Goal: Task Accomplishment & Management: Complete application form

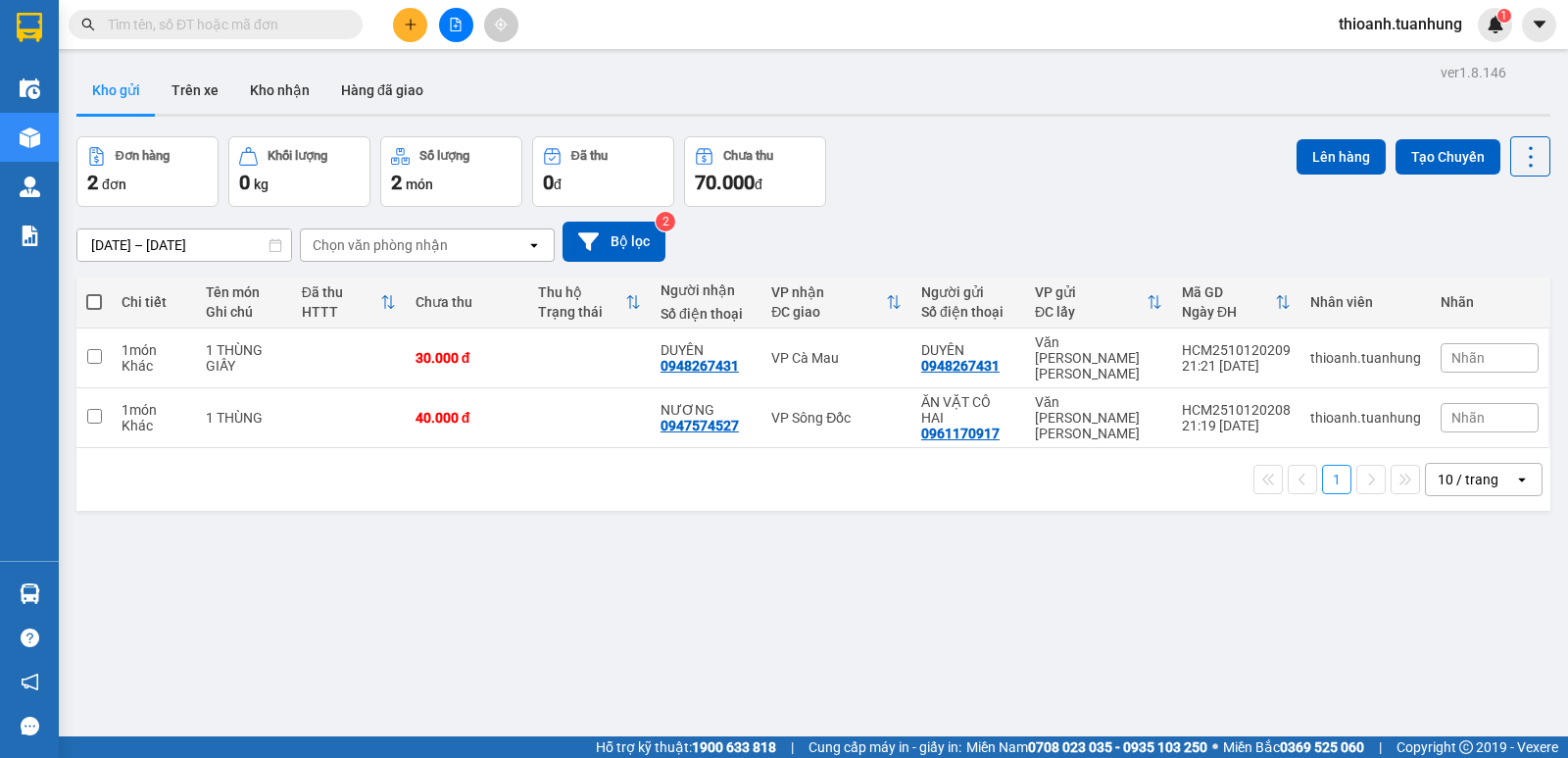
click at [267, 27] on input "text" at bounding box center [224, 25] width 231 height 22
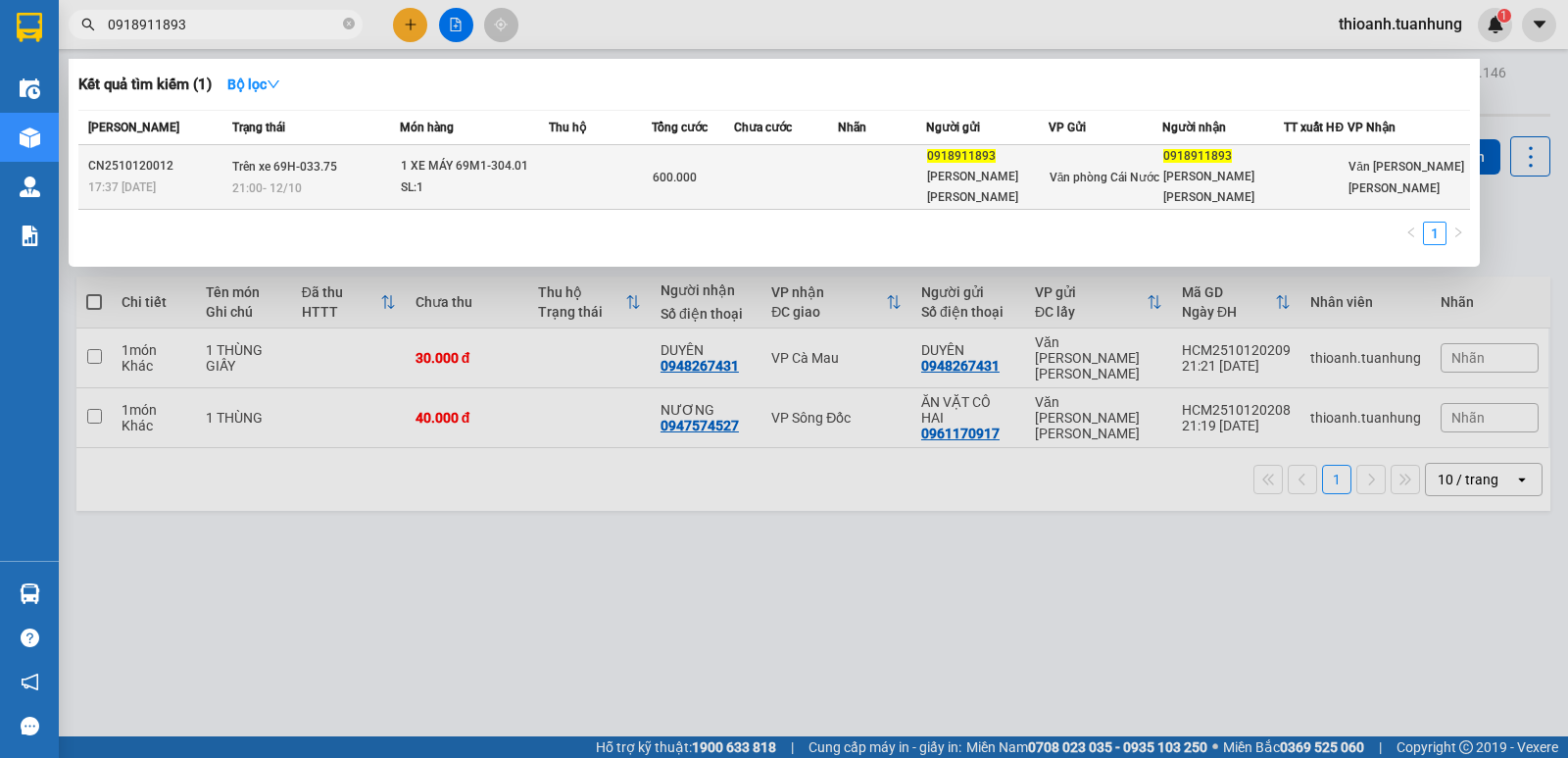
type input "0918911893"
click at [1079, 171] on span "Văn phòng Cái Nước" at bounding box center [1104, 177] width 111 height 14
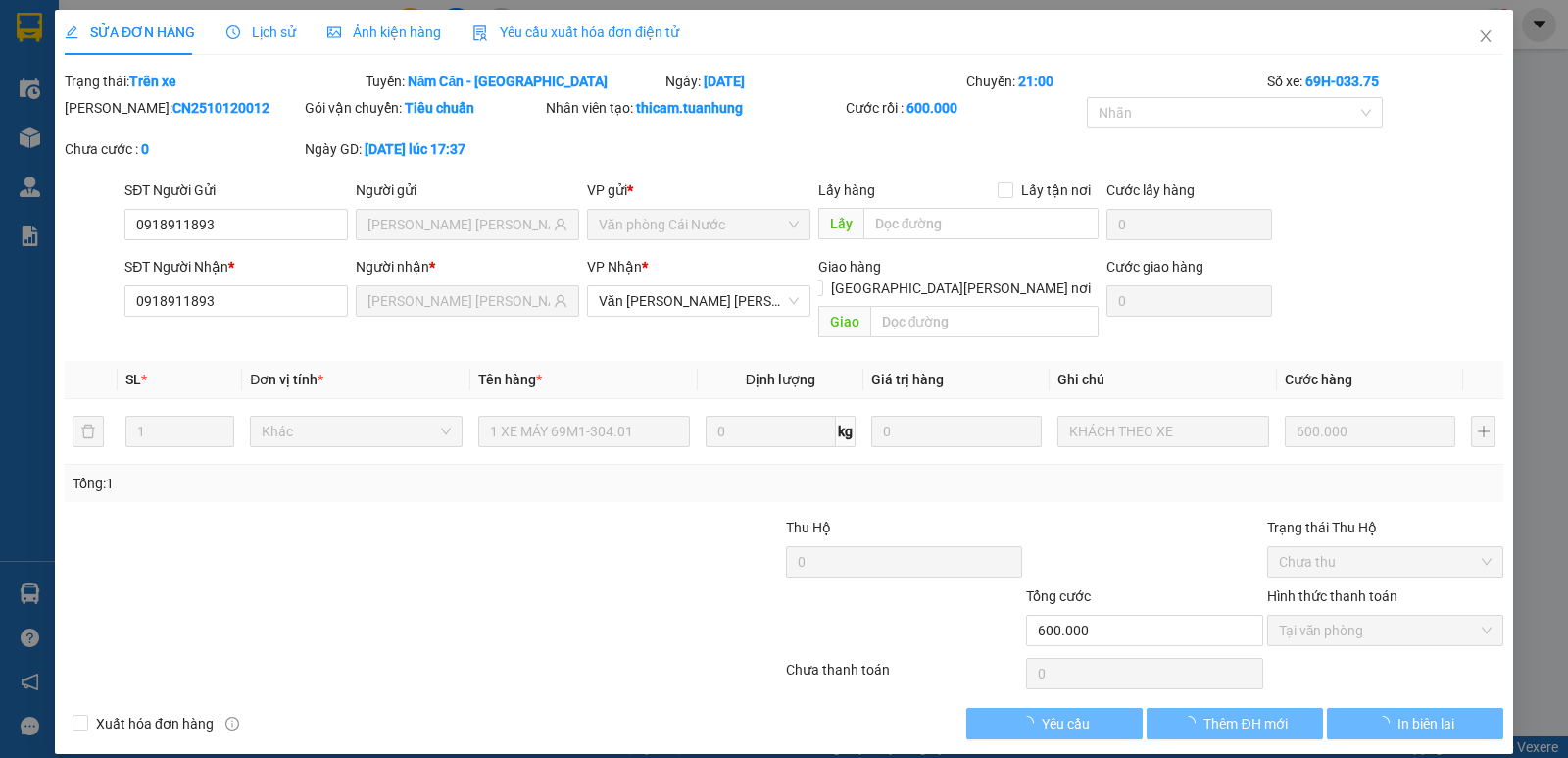
type input "0918911893"
type input "[PERSON_NAME] [PERSON_NAME]"
type input "0918911893"
type input "[PERSON_NAME] [PERSON_NAME]"
type input "600.000"
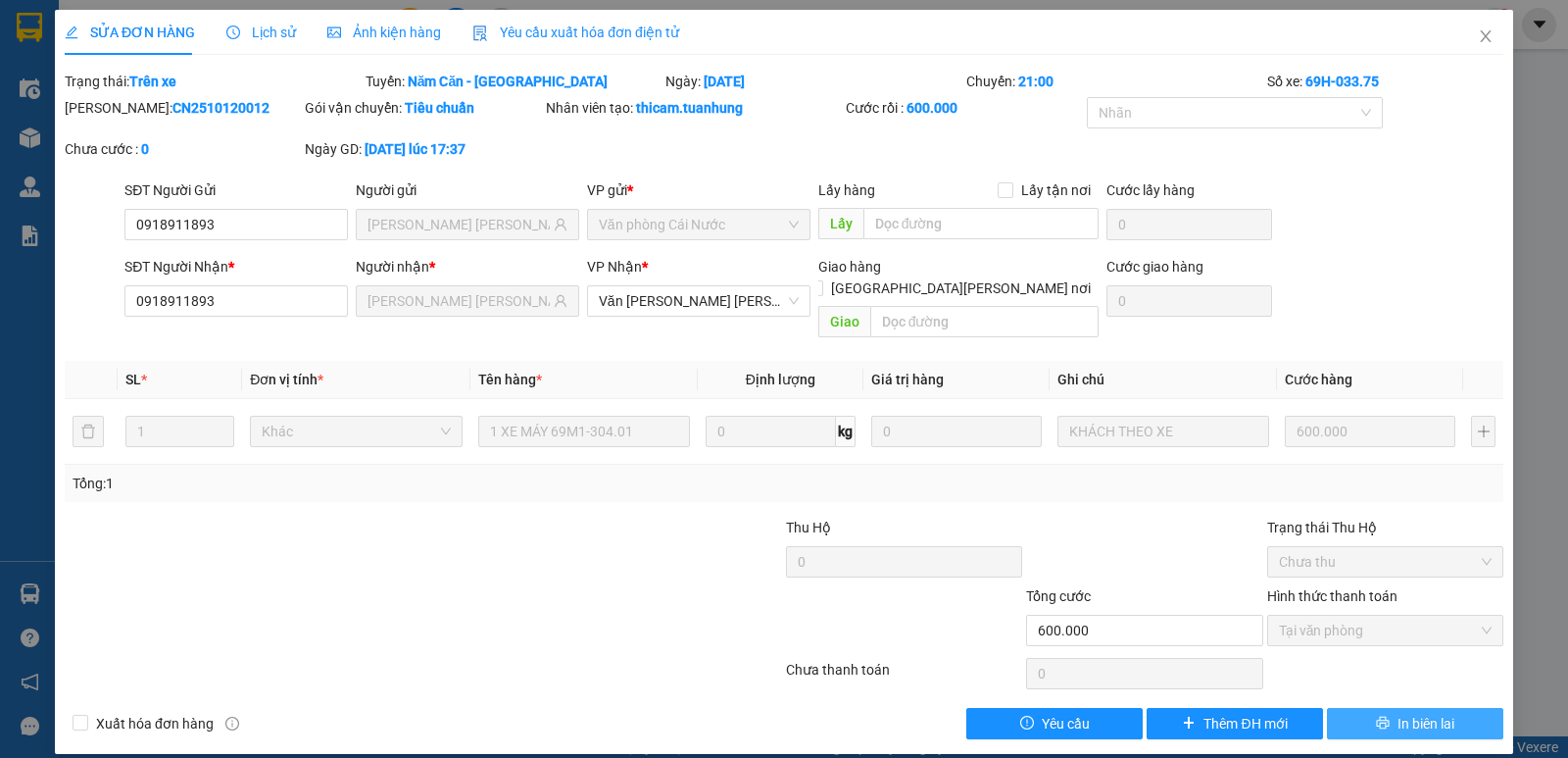
click at [1419, 713] on span "In biên lai" at bounding box center [1426, 724] width 57 height 22
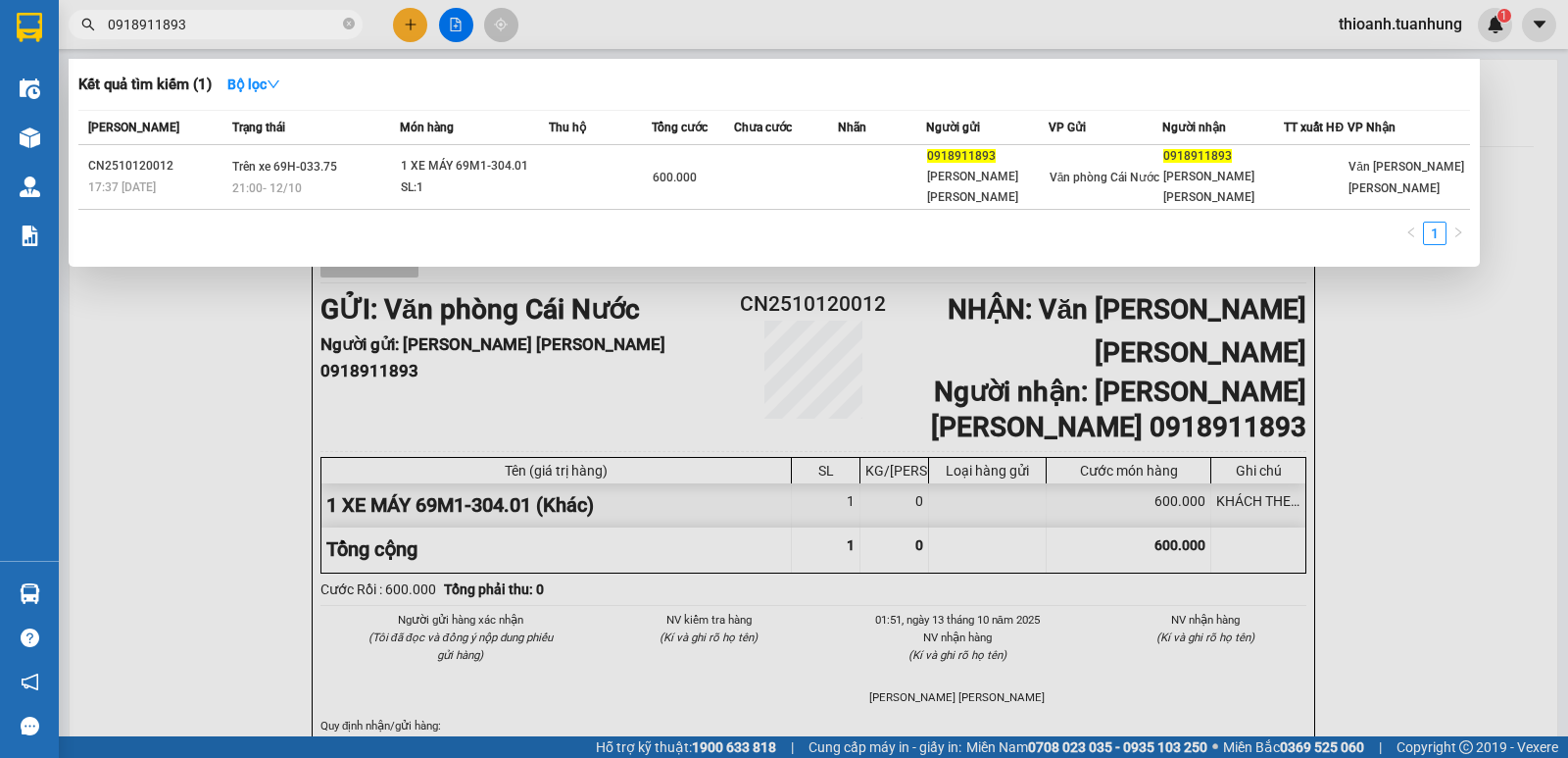
click at [260, 22] on input "0918911893" at bounding box center [224, 25] width 231 height 22
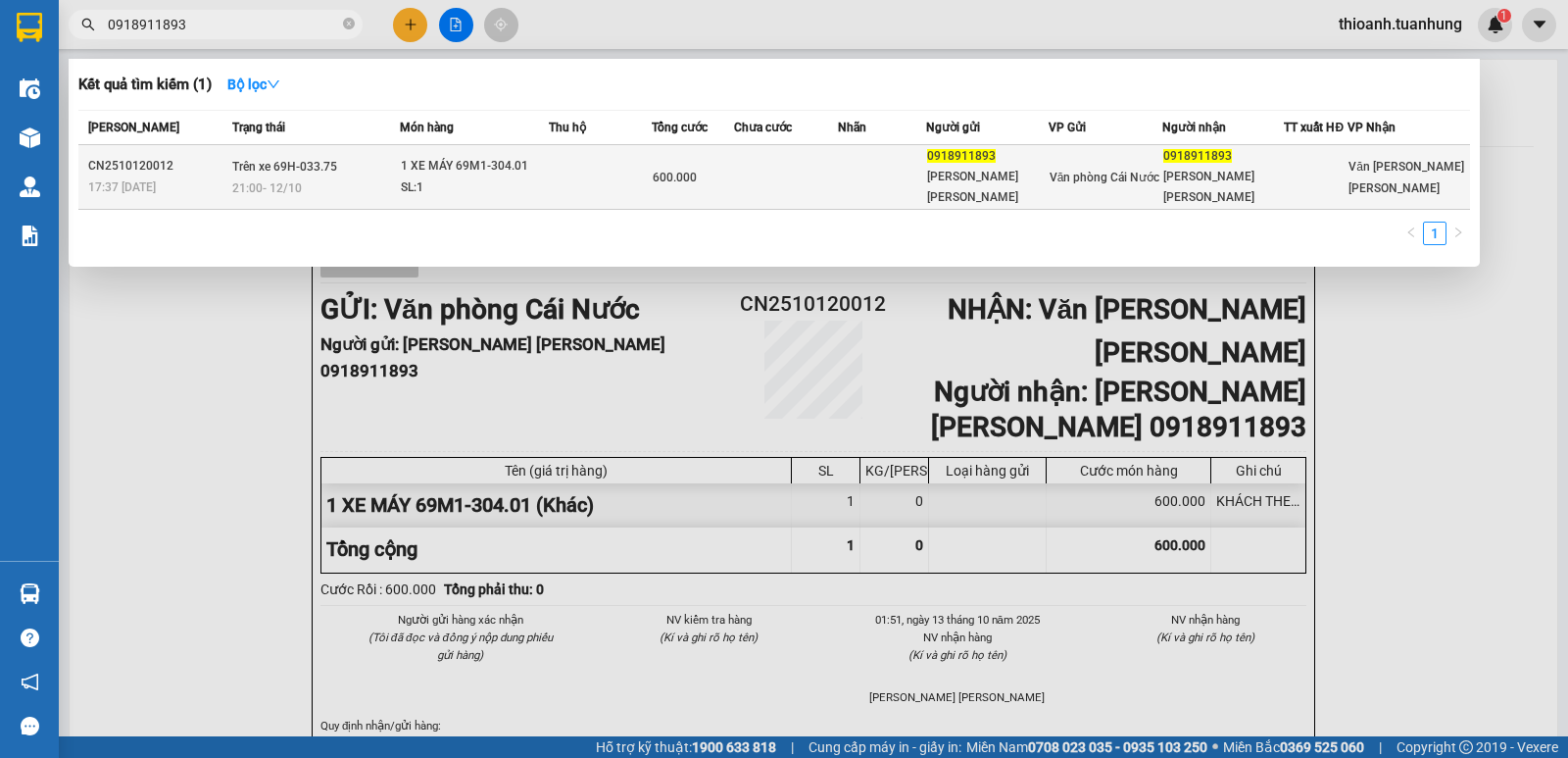
click at [753, 173] on td at bounding box center [786, 177] width 104 height 65
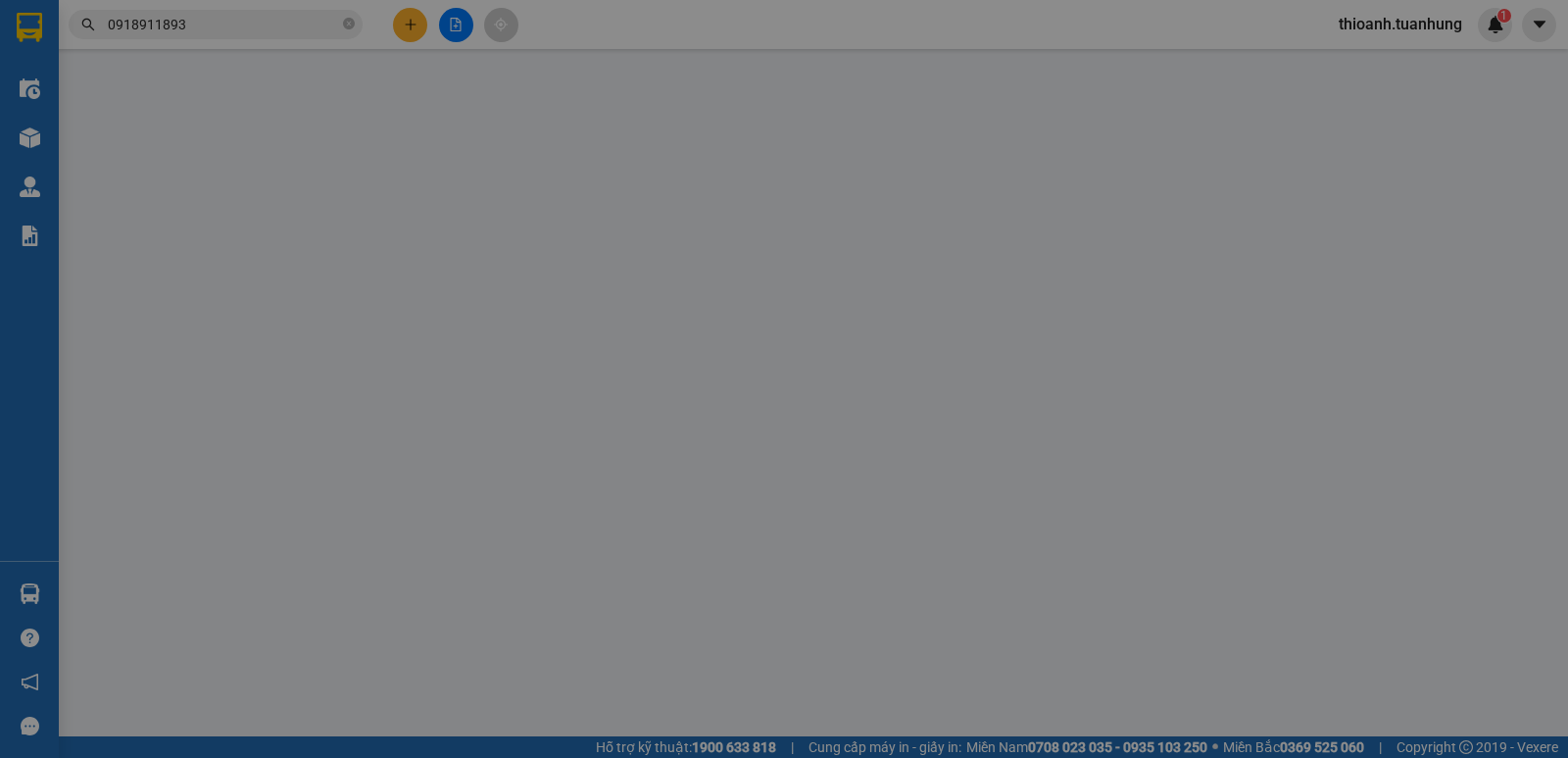
type input "0918911893"
type input "[PERSON_NAME] [PERSON_NAME]"
type input "0918911893"
type input "[PERSON_NAME] [PERSON_NAME]"
type input "600.000"
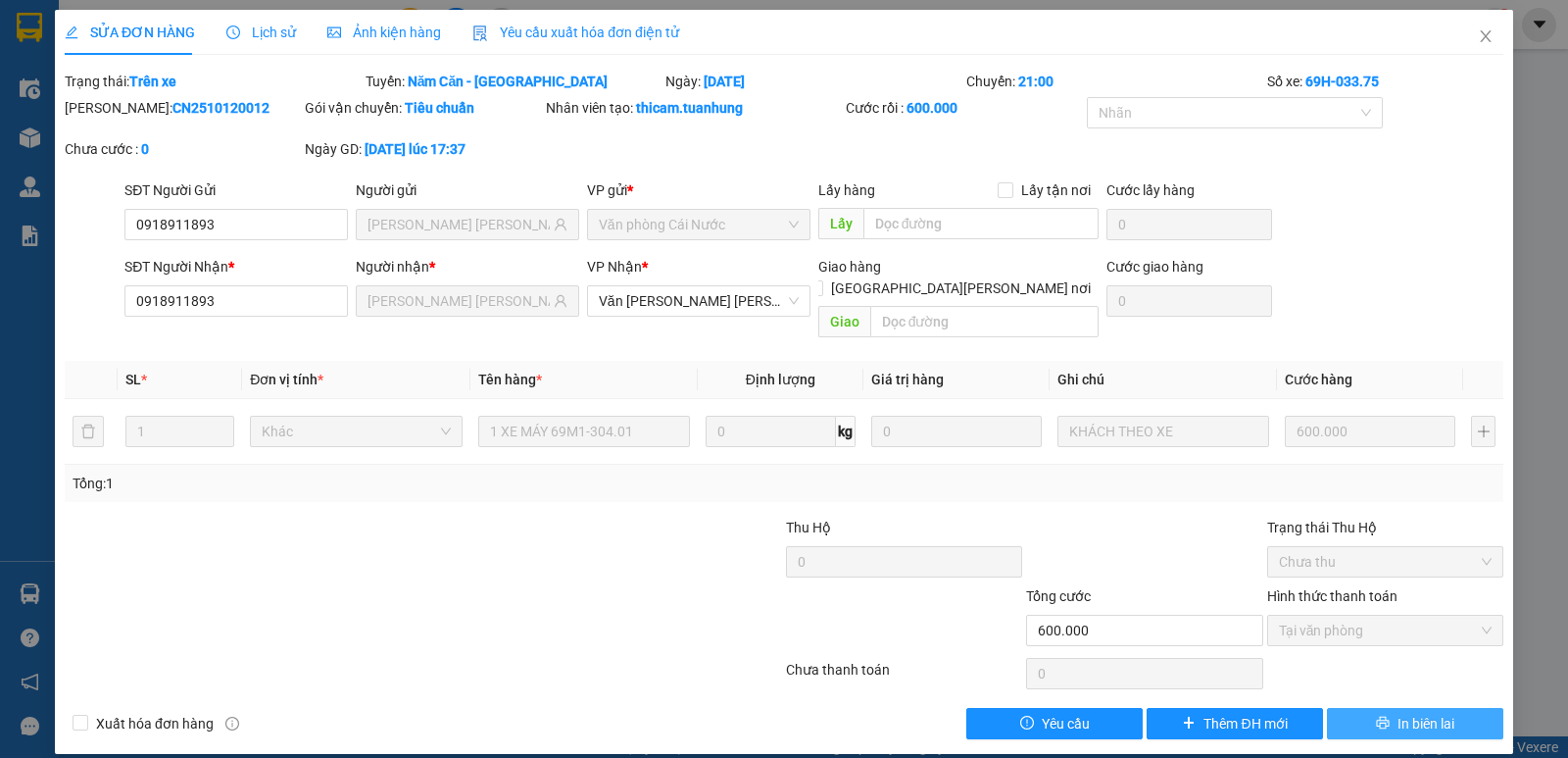
click at [1444, 713] on span "In biên lai" at bounding box center [1426, 724] width 57 height 22
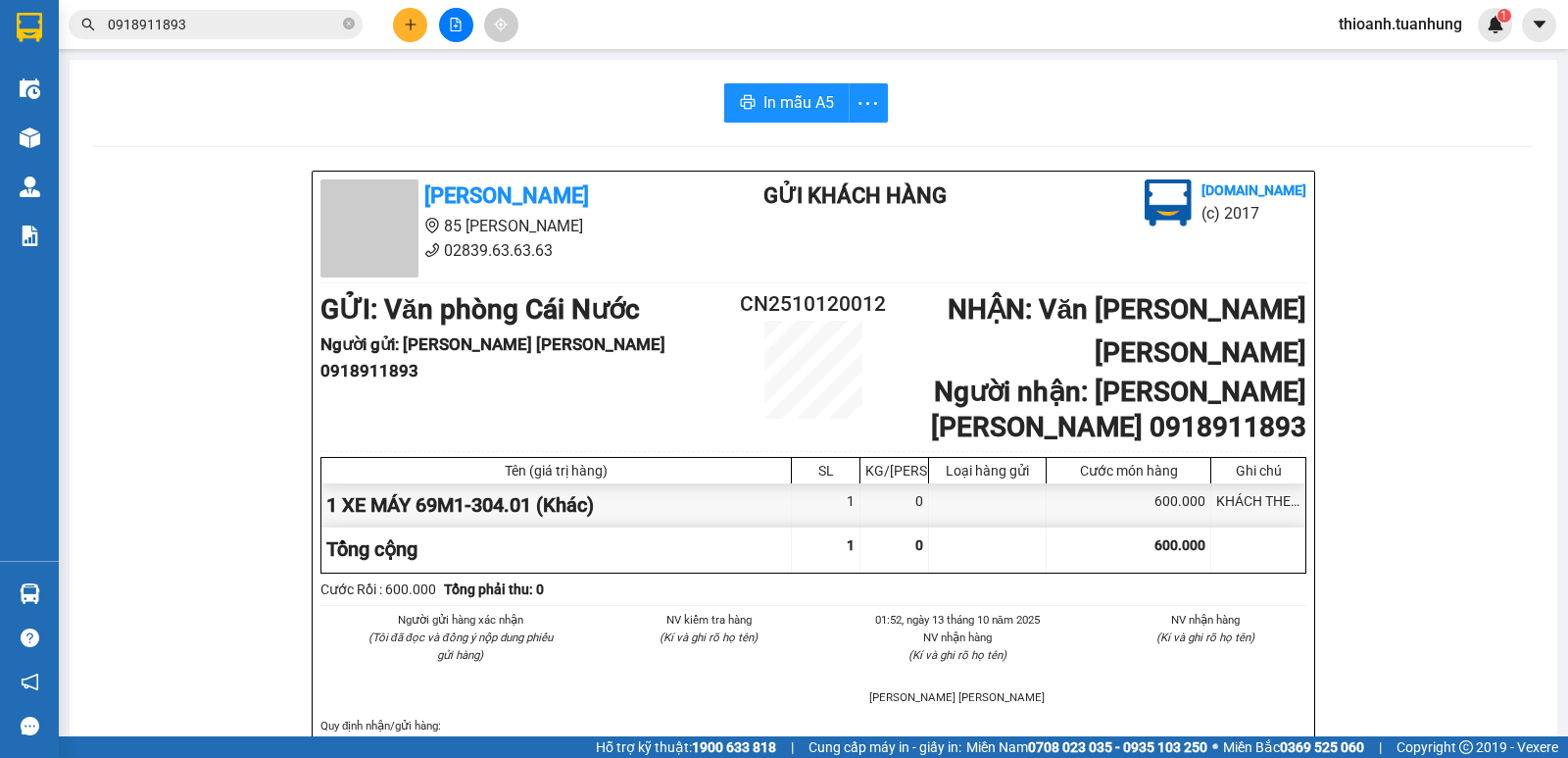
click at [289, 24] on input "0918911893" at bounding box center [224, 25] width 231 height 22
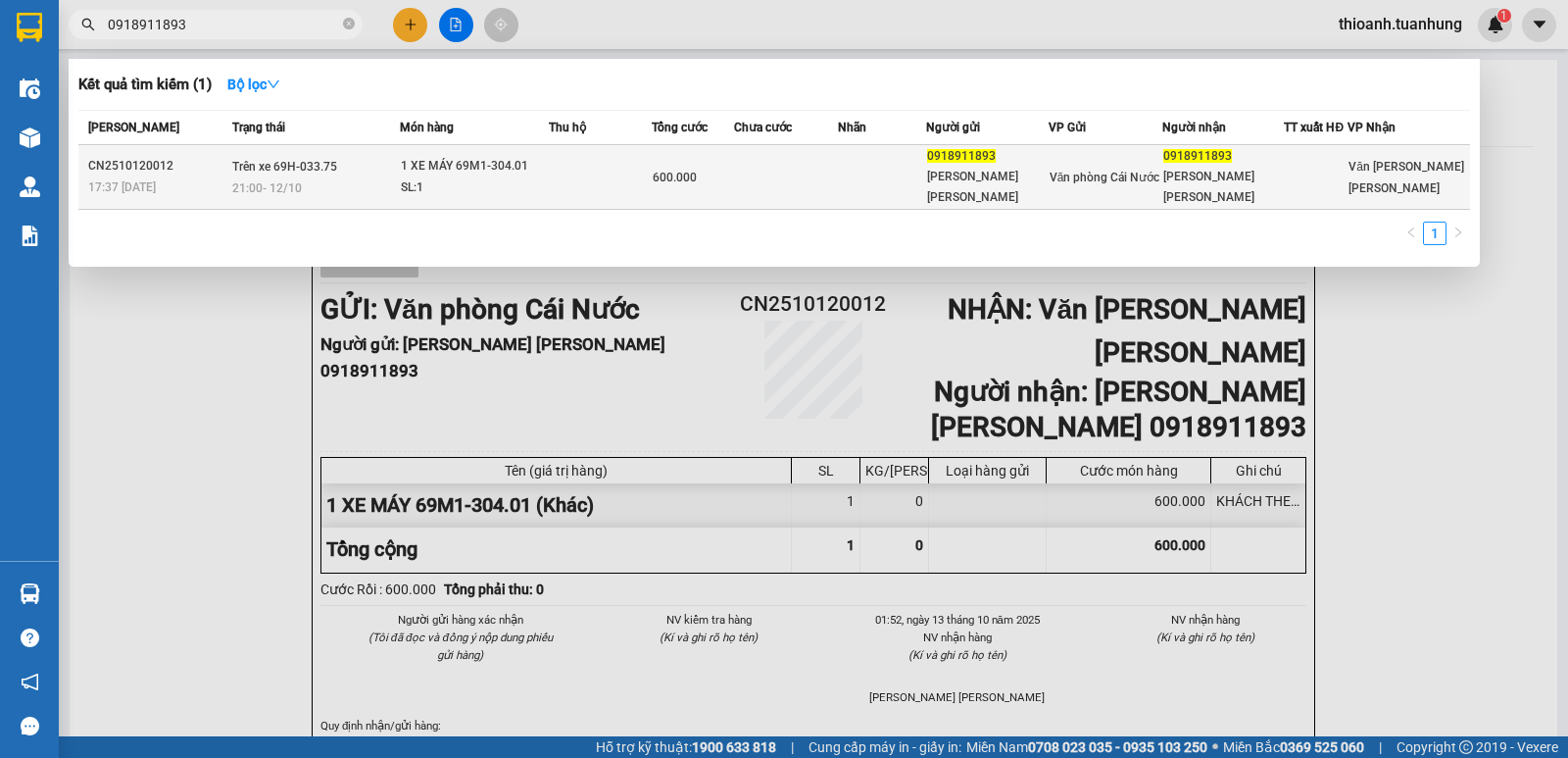
click at [1129, 167] on div "Văn phòng Cái Nước" at bounding box center [1105, 177] width 112 height 22
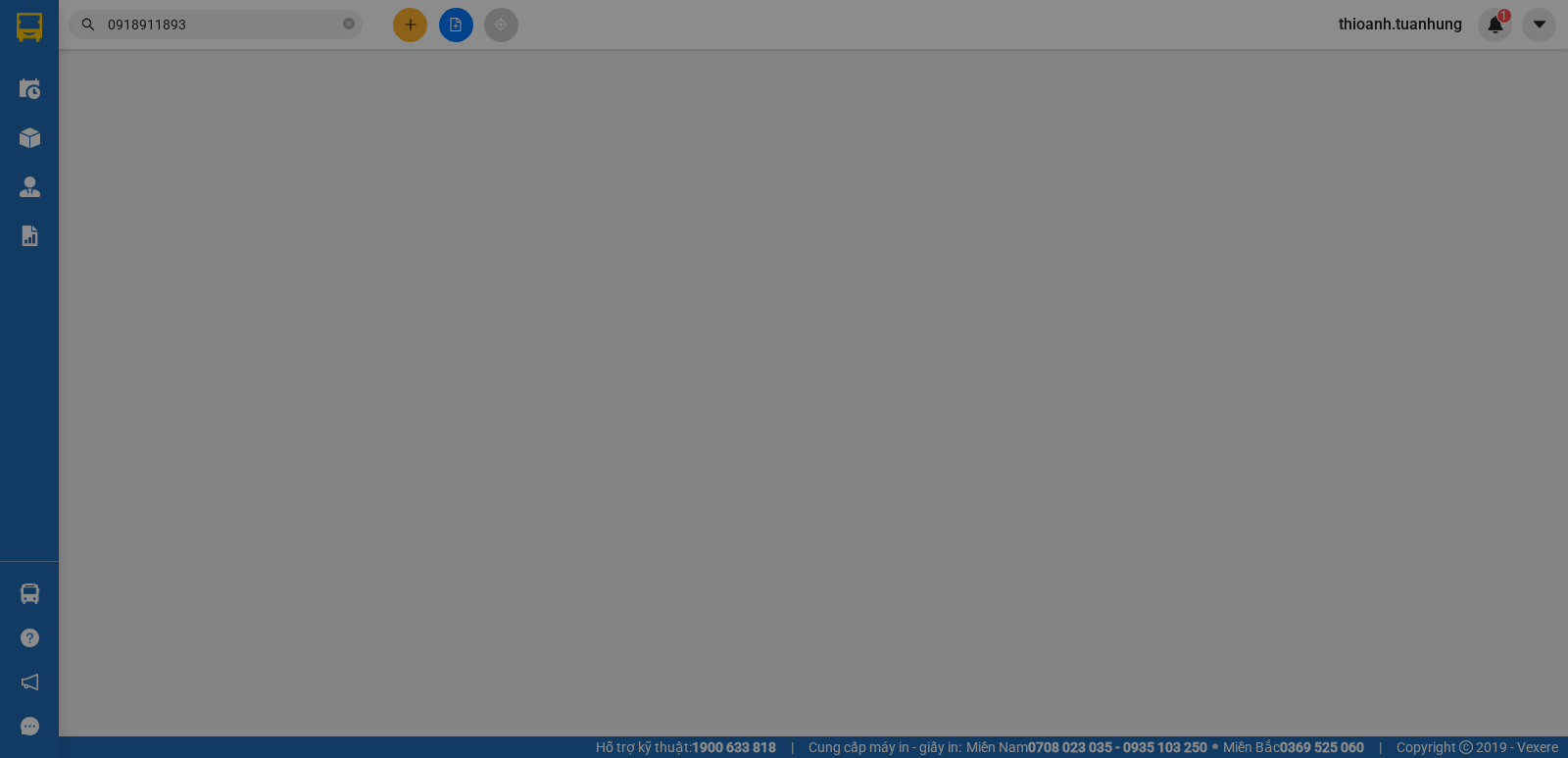
type input "0918911893"
type input "[PERSON_NAME] [PERSON_NAME]"
type input "0918911893"
type input "[PERSON_NAME] [PERSON_NAME]"
type input "600.000"
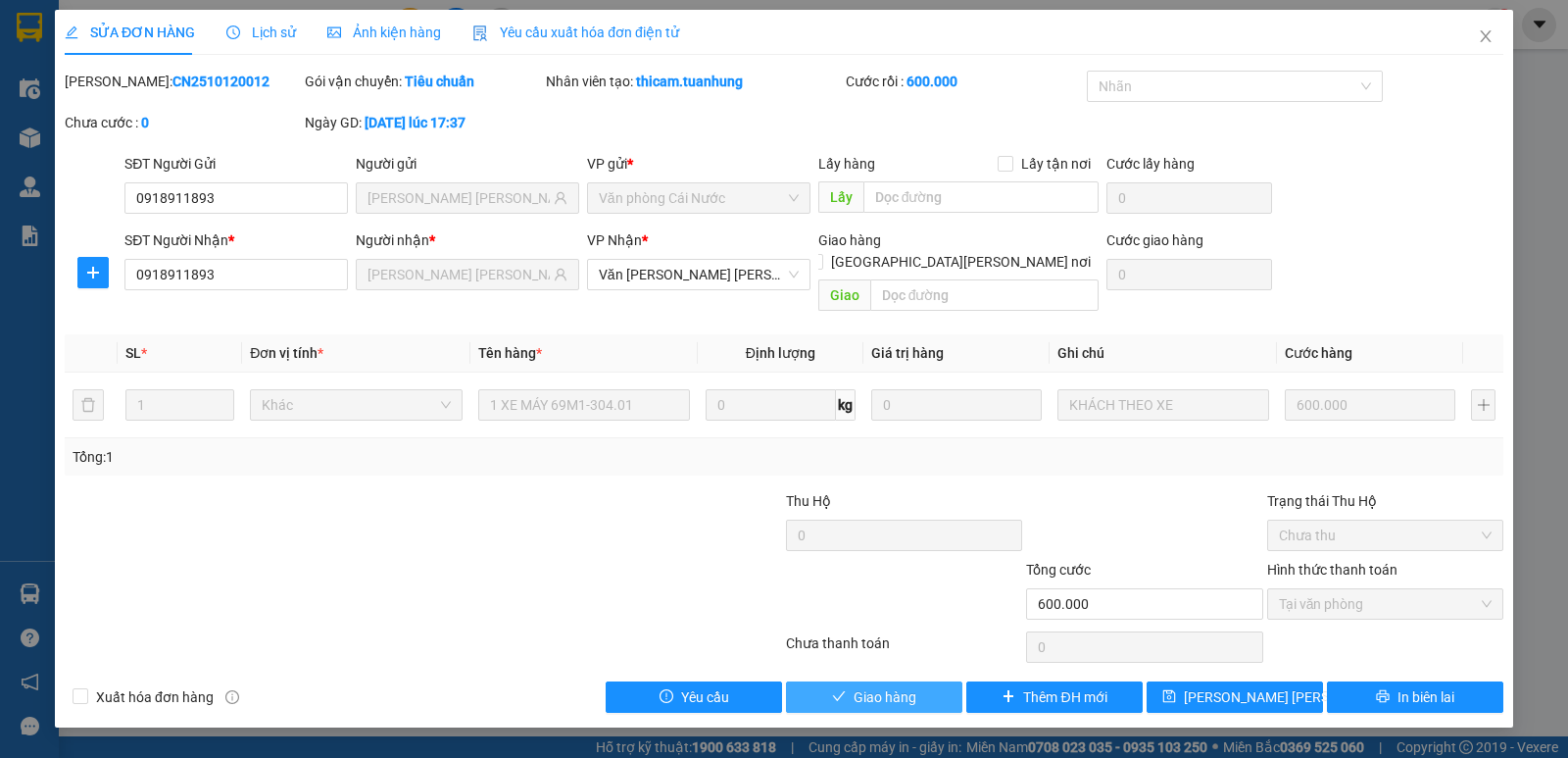
click at [881, 686] on span "Giao hàng" at bounding box center [885, 697] width 63 height 22
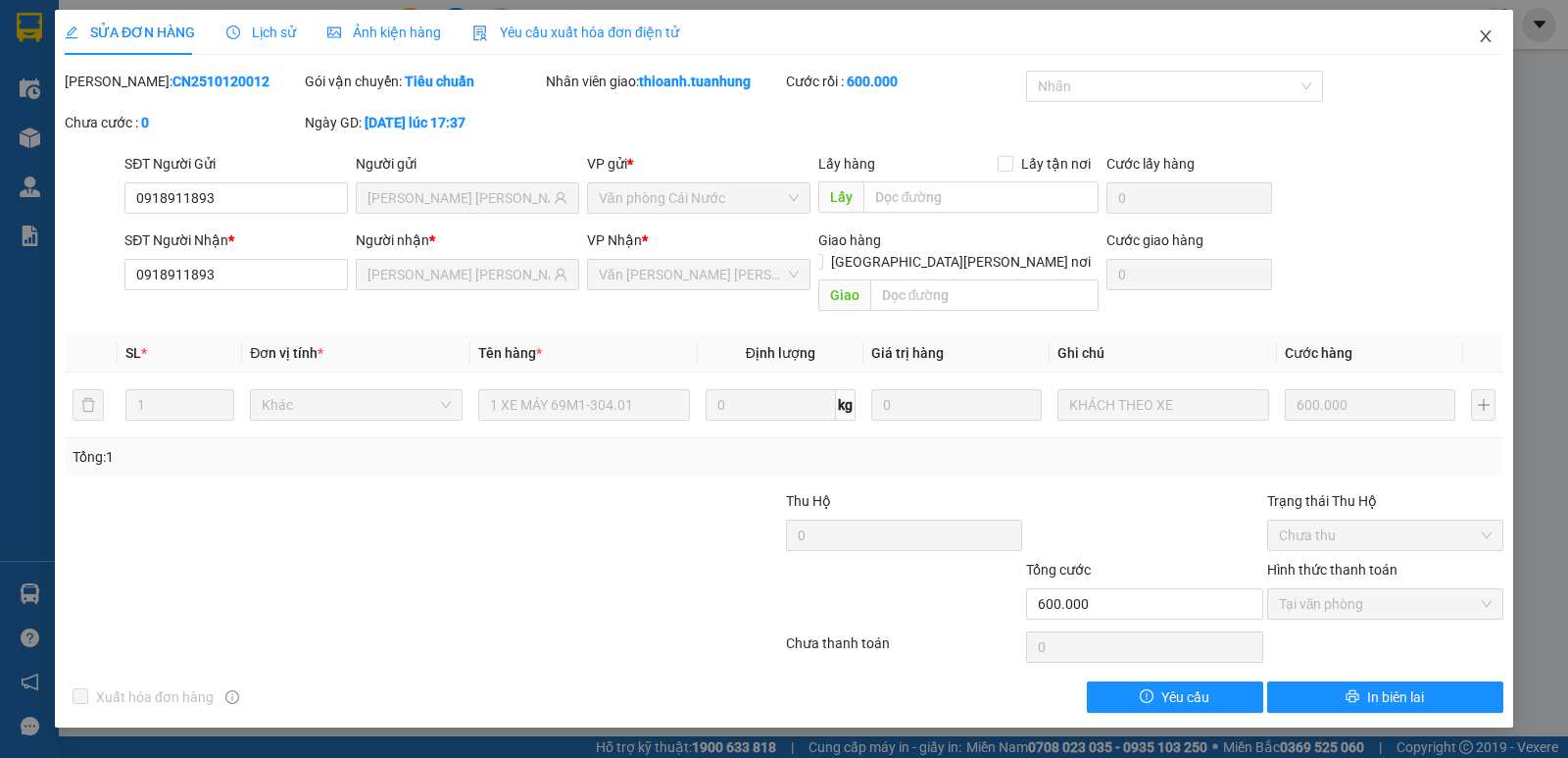
click at [1485, 30] on span "Close" at bounding box center [1486, 37] width 55 height 55
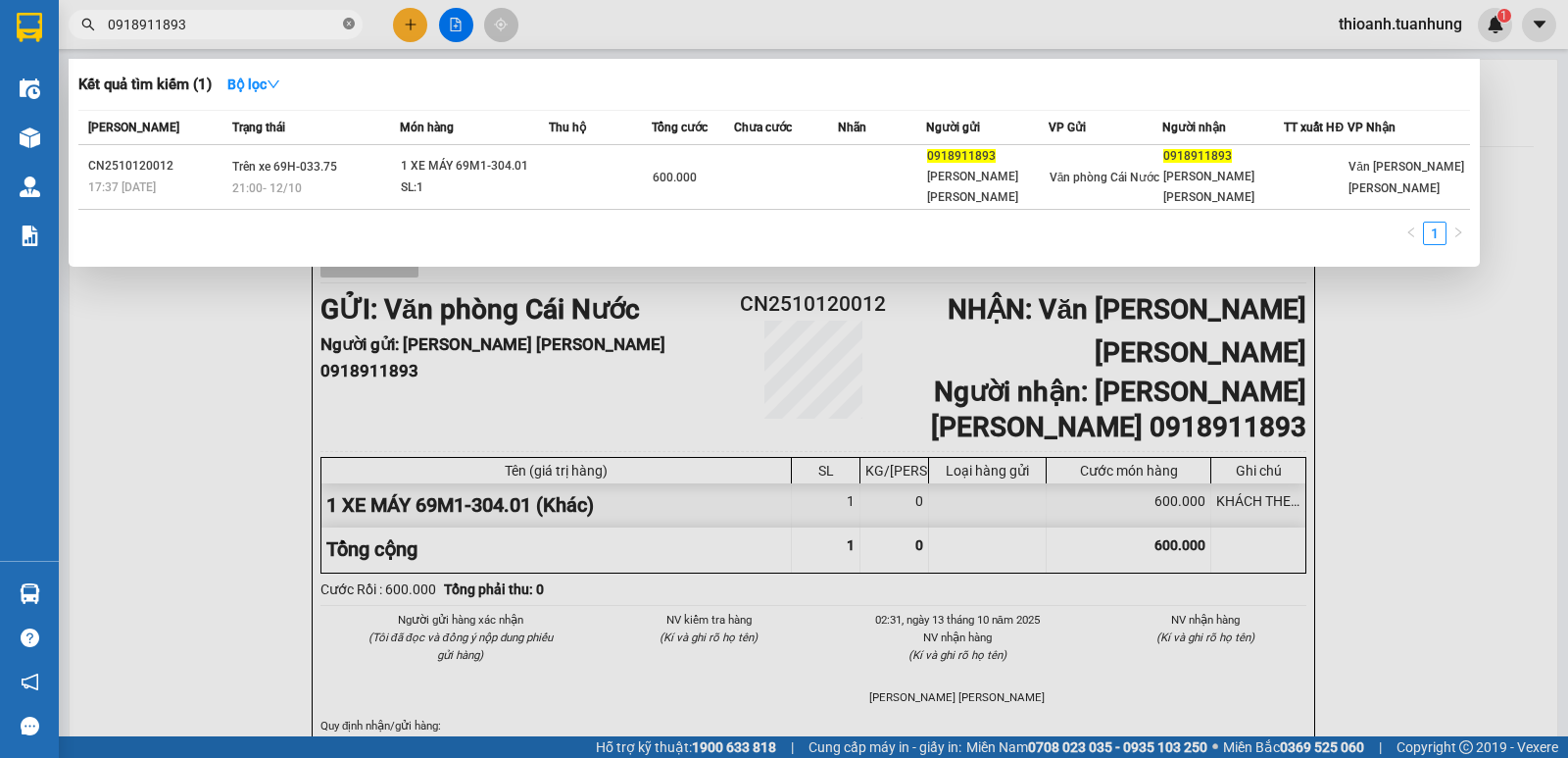
click at [345, 23] on icon "close-circle" at bounding box center [349, 24] width 12 height 12
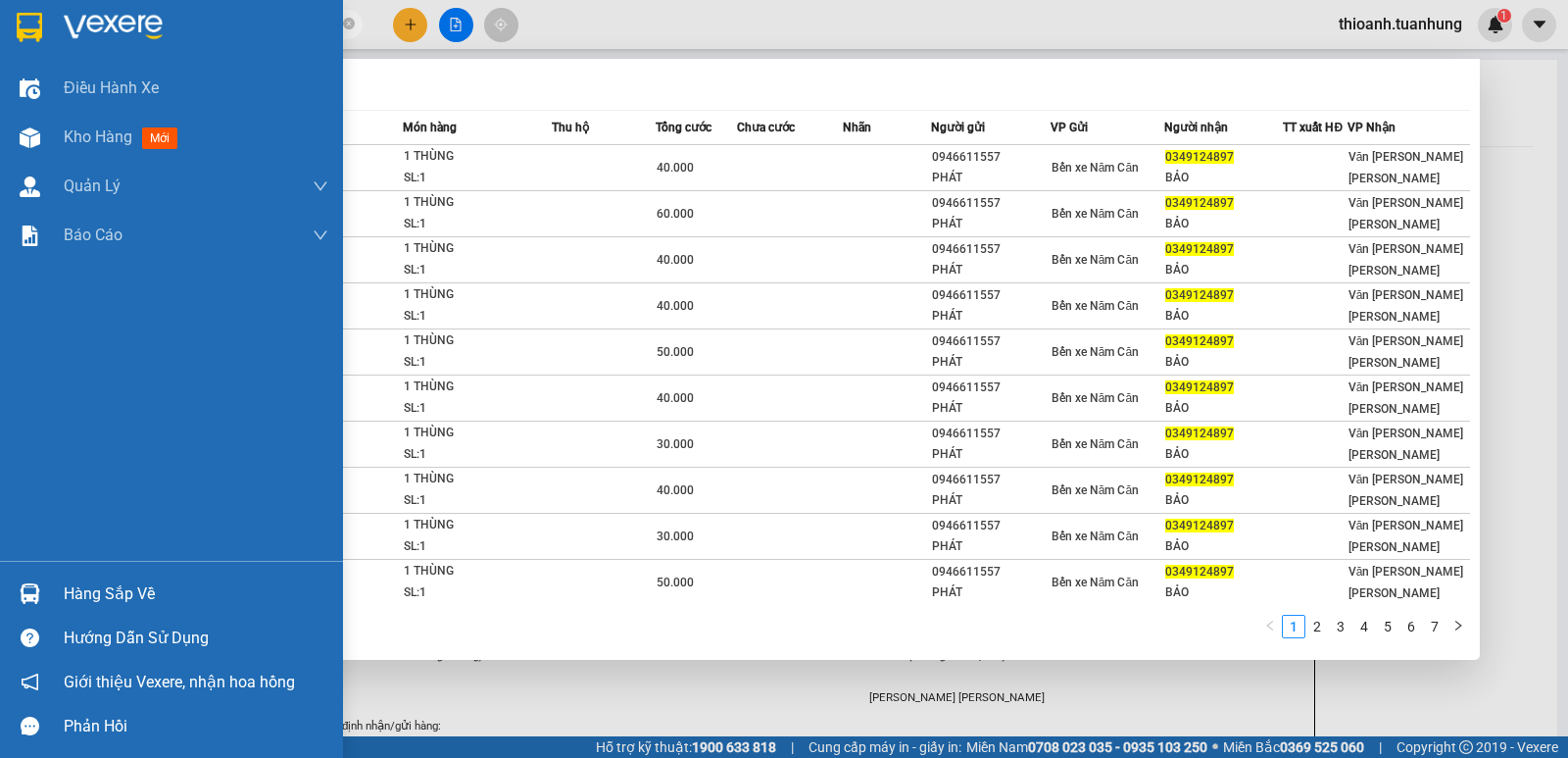
type input "0349124897"
